Goal: Contribute content

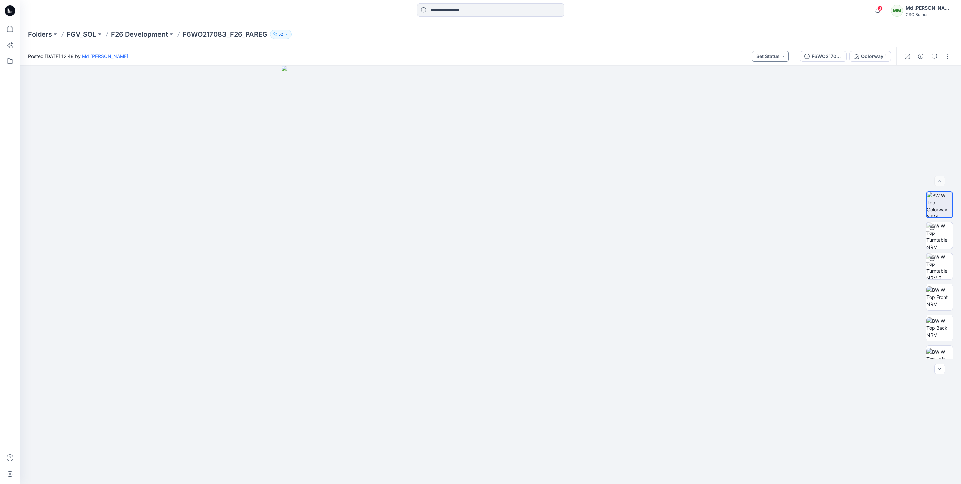
click at [783, 55] on button "Set Status" at bounding box center [770, 56] width 37 height 11
click at [751, 87] on p "Virtual Proto 1" at bounding box center [757, 87] width 30 height 9
click at [946, 56] on button "button" at bounding box center [947, 56] width 11 height 11
click at [913, 89] on button "Edit" at bounding box center [920, 90] width 62 height 12
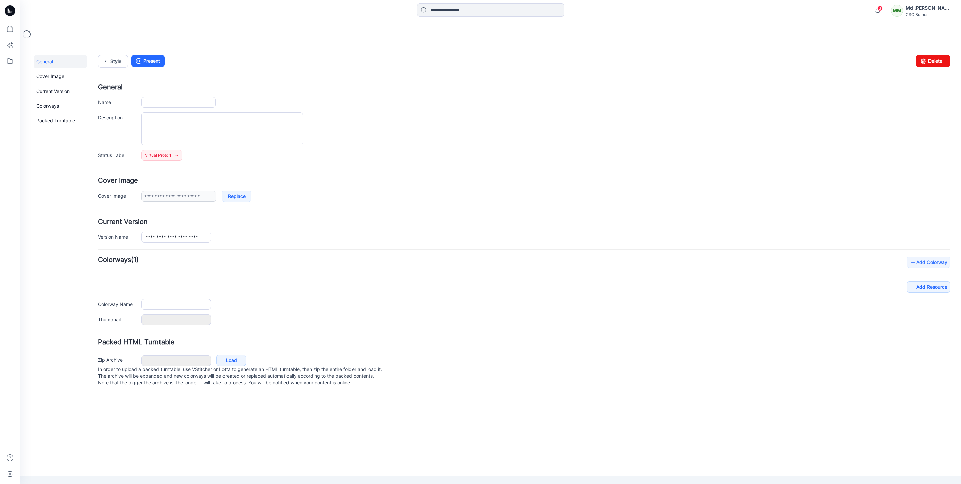
type input "**********"
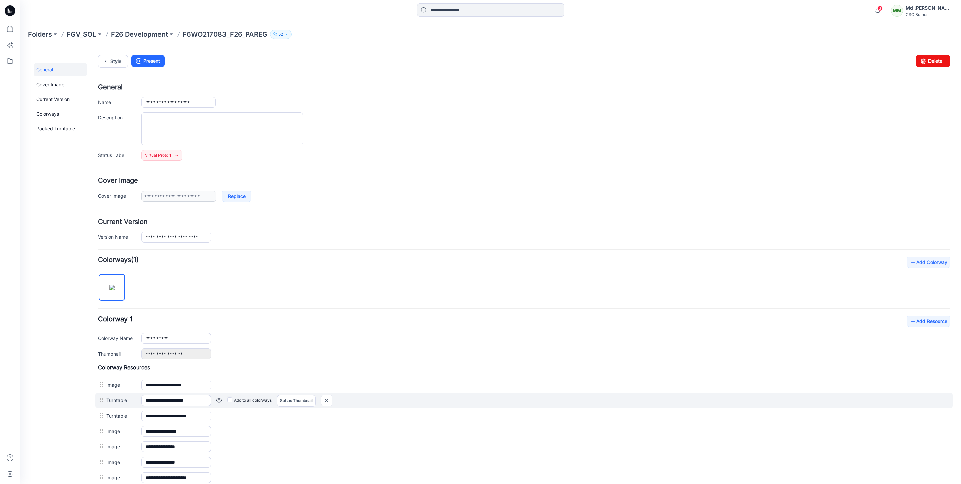
scroll to position [100, 0]
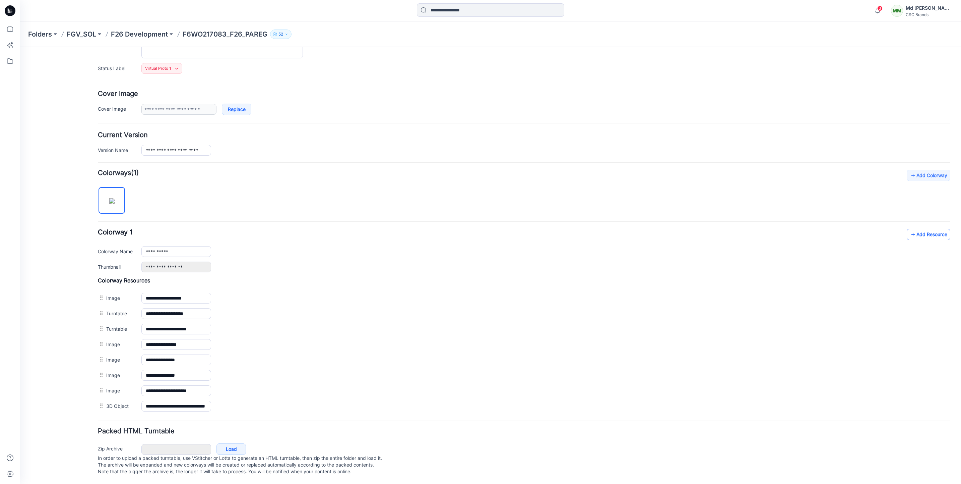
click at [923, 229] on link "Add Resource" at bounding box center [929, 234] width 44 height 11
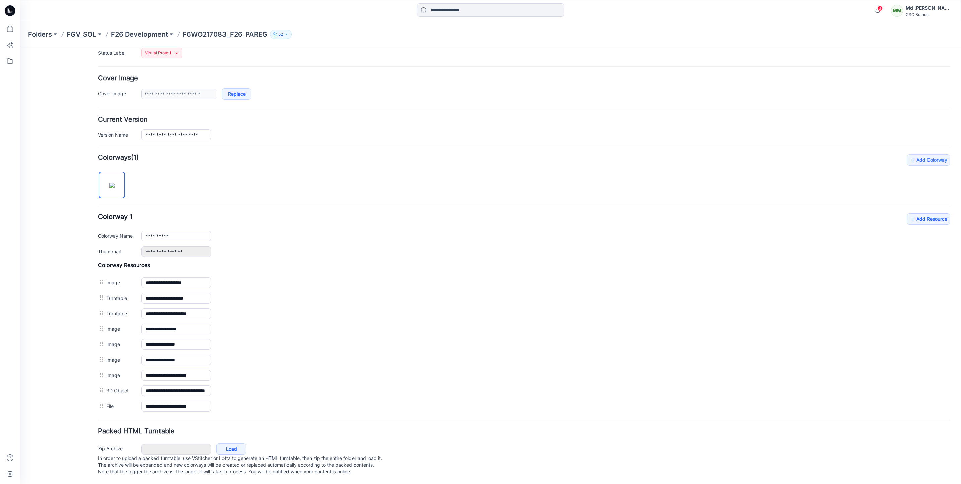
scroll to position [0, 0]
